Goal: Find specific page/section: Find specific page/section

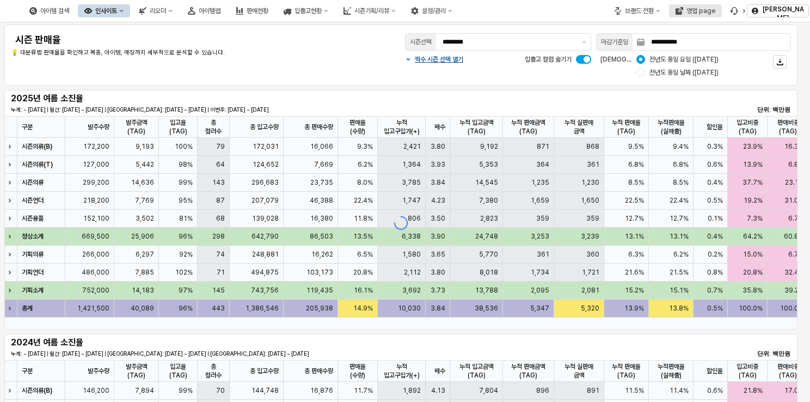
click at [706, 8] on div "영업 page" at bounding box center [701, 11] width 29 height 8
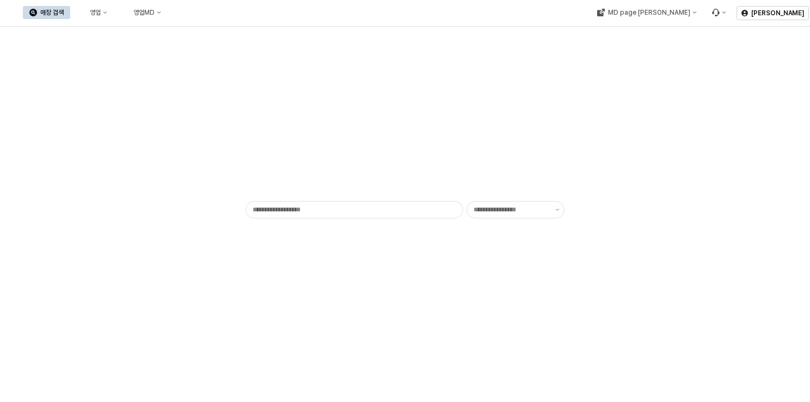
type input "******"
click at [101, 16] on div "영업" at bounding box center [95, 13] width 11 height 8
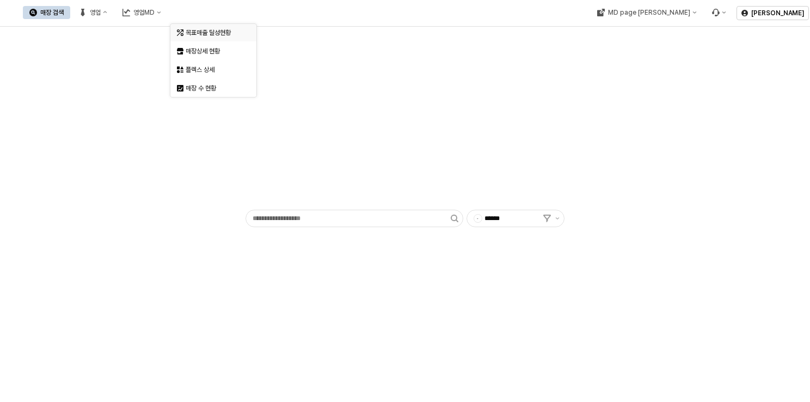
click at [200, 33] on div "목표매출 달성현황" at bounding box center [215, 32] width 58 height 9
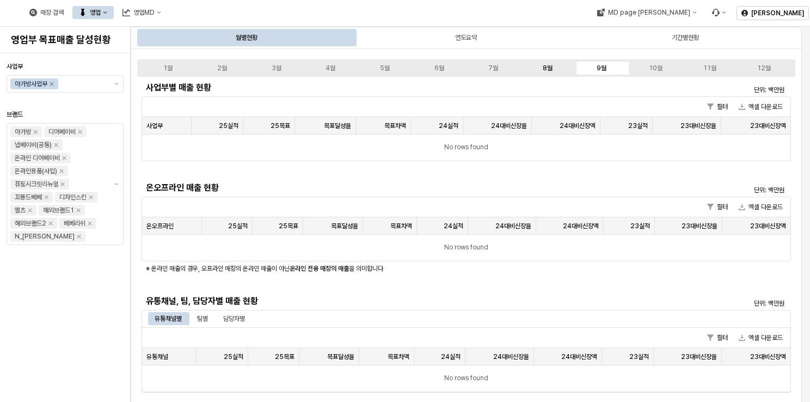
click at [556, 71] on label "8월" at bounding box center [548, 68] width 54 height 10
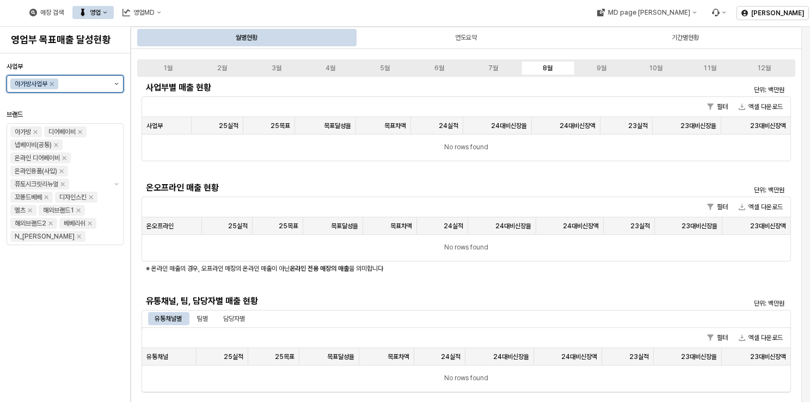
click at [118, 83] on icon "제안 사항 표시" at bounding box center [116, 84] width 4 height 2
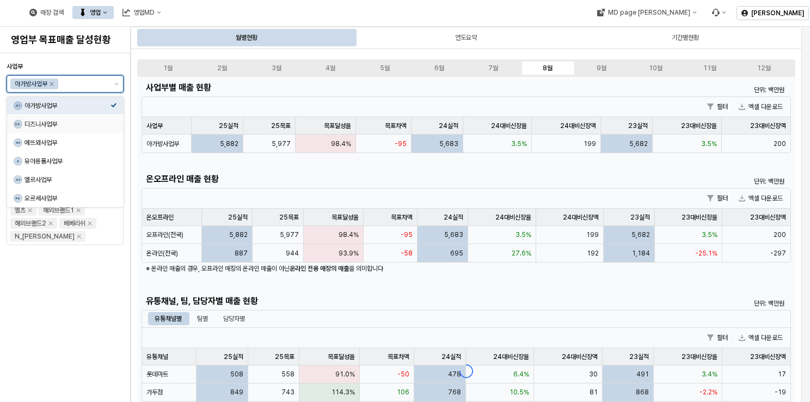
click at [44, 125] on div "디즈니사업부" at bounding box center [68, 124] width 86 height 9
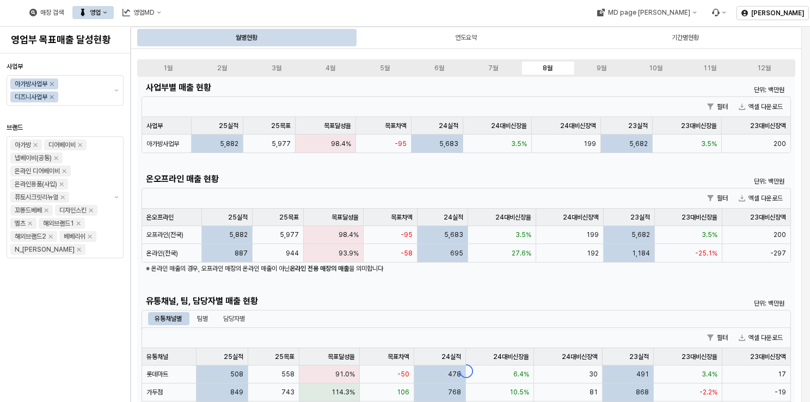
click at [102, 315] on div "사업부 아가방사업부 디즈니사업부 브랜드 아가방 디어베이비 냅베이비(공통) 온라인 디어베이비 온라인용품(사입) 퓨토시크릿리뉴얼 꼬똥드베베 디자인…" at bounding box center [65, 228] width 117 height 340
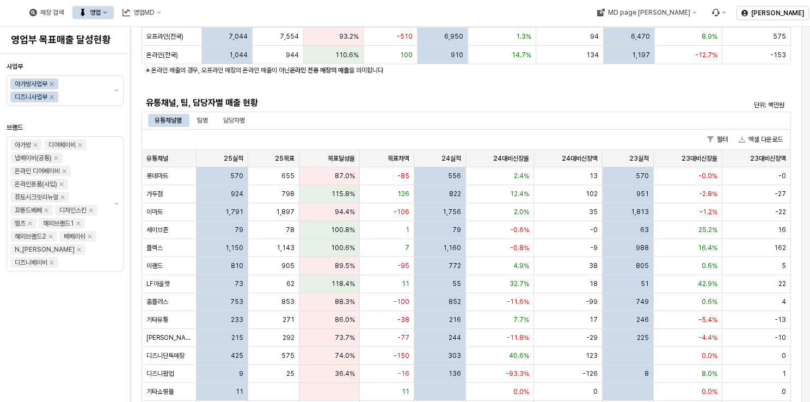
scroll to position [218, 0]
